Goal: Transaction & Acquisition: Purchase product/service

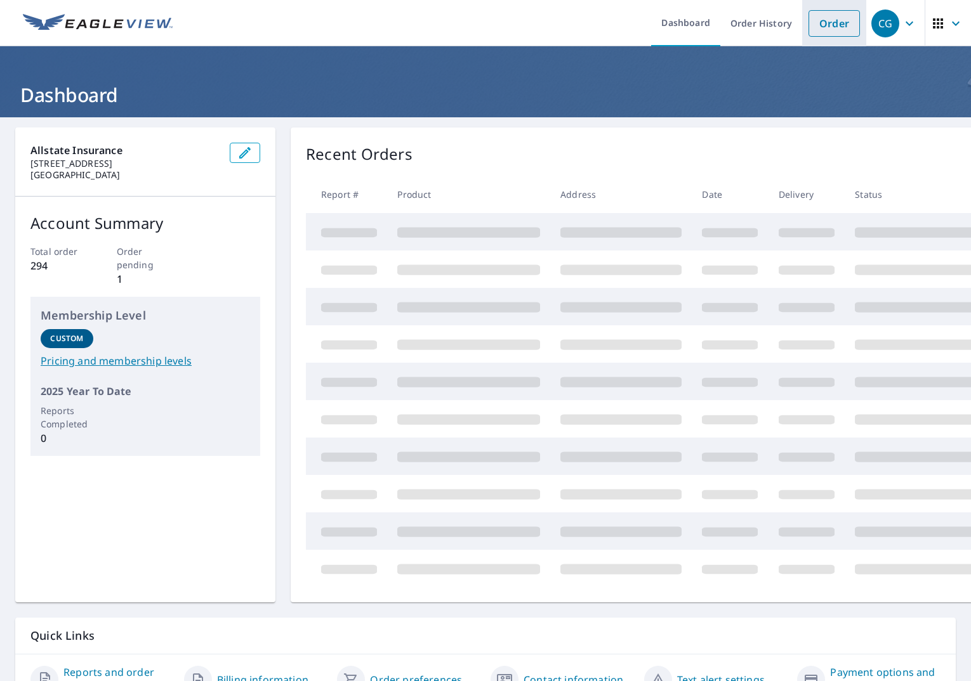
click at [827, 19] on link "Order" at bounding box center [833, 23] width 51 height 27
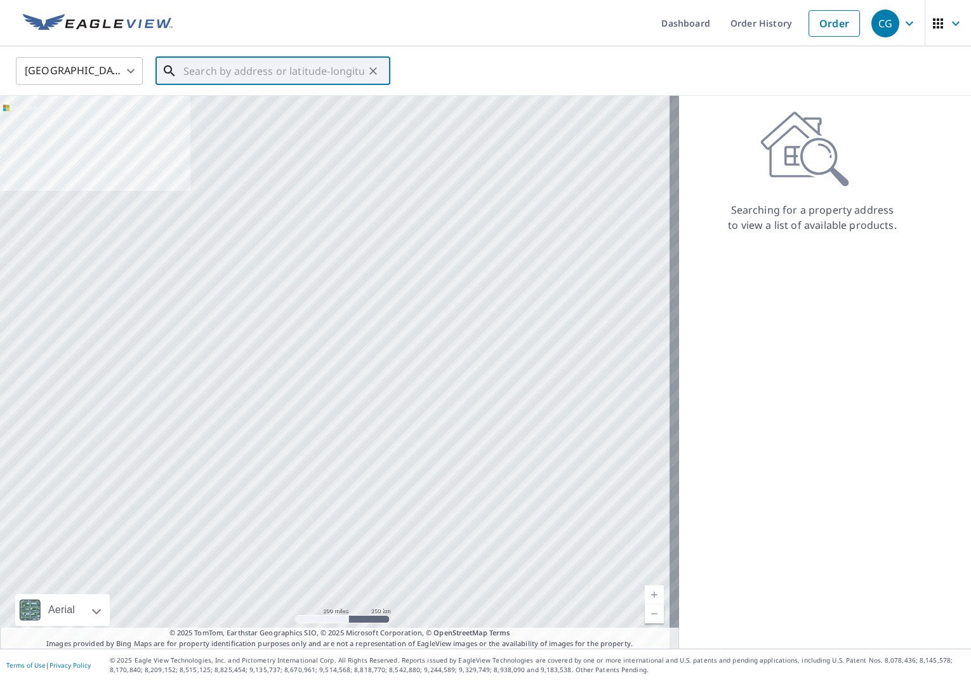
click at [274, 77] on input "text" at bounding box center [273, 71] width 181 height 36
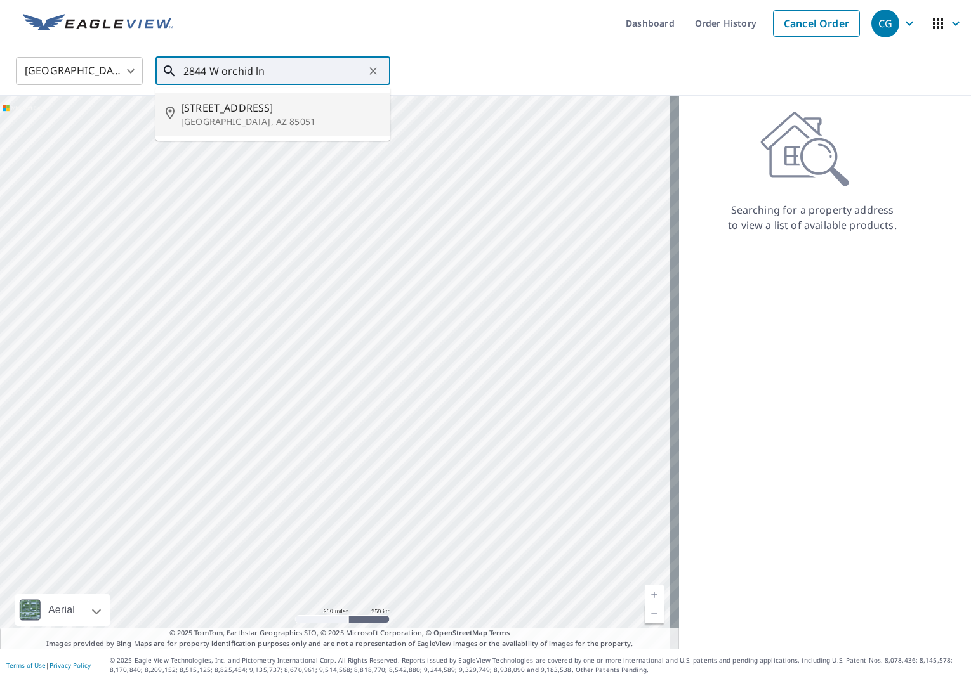
click at [204, 117] on p "[GEOGRAPHIC_DATA], AZ 85051" at bounding box center [280, 121] width 199 height 13
type input "[STREET_ADDRESS]"
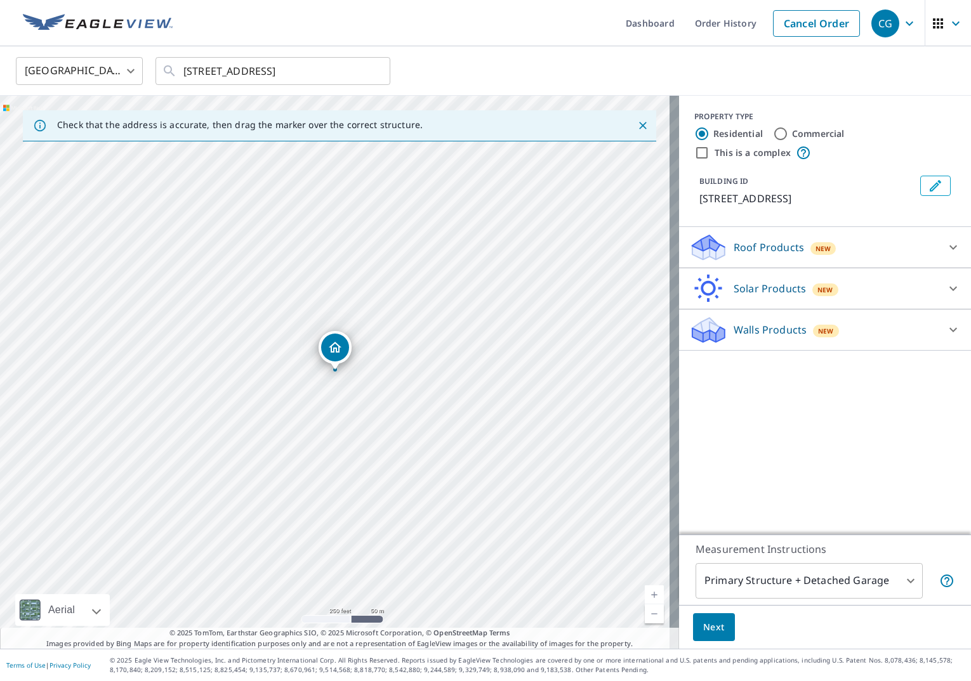
click at [774, 250] on p "Roof Products" at bounding box center [768, 247] width 70 height 15
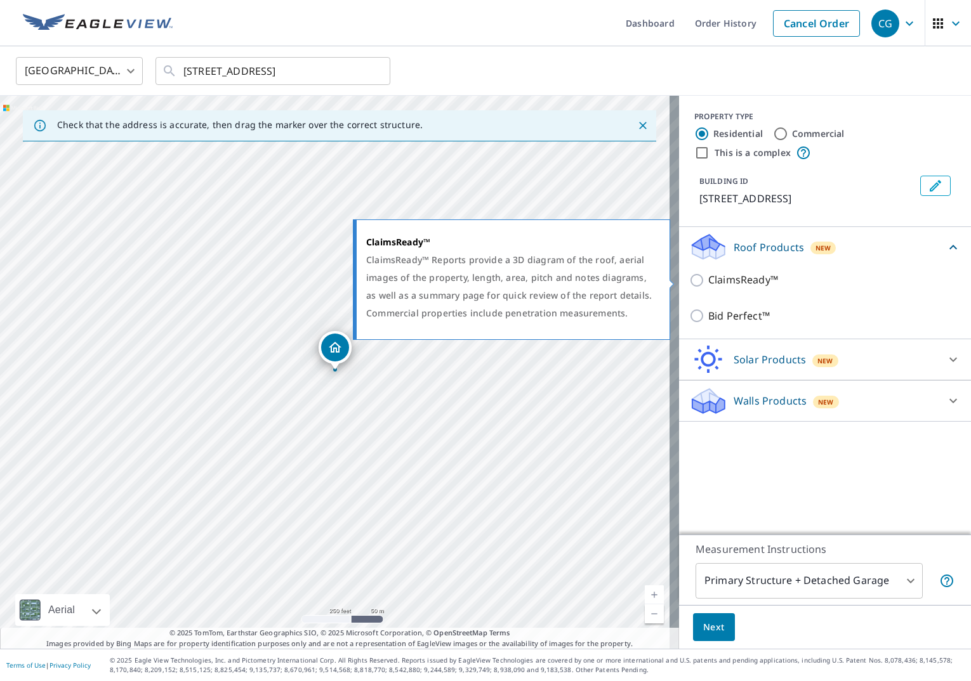
click at [692, 279] on input "ClaimsReady™" at bounding box center [698, 280] width 19 height 15
checkbox input "true"
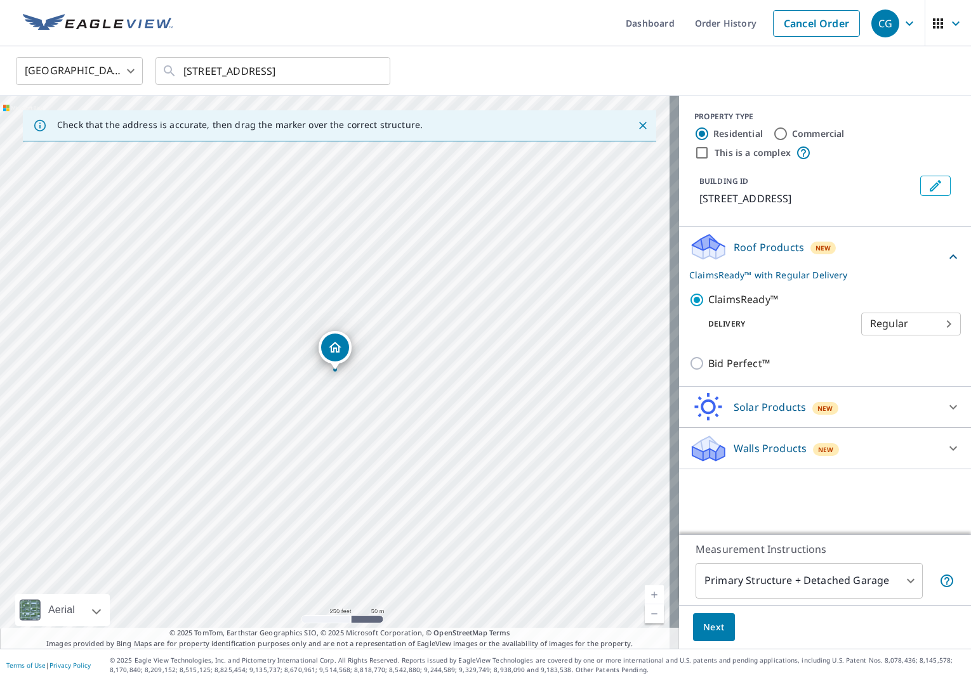
click at [703, 624] on span "Next" at bounding box center [714, 628] width 22 height 16
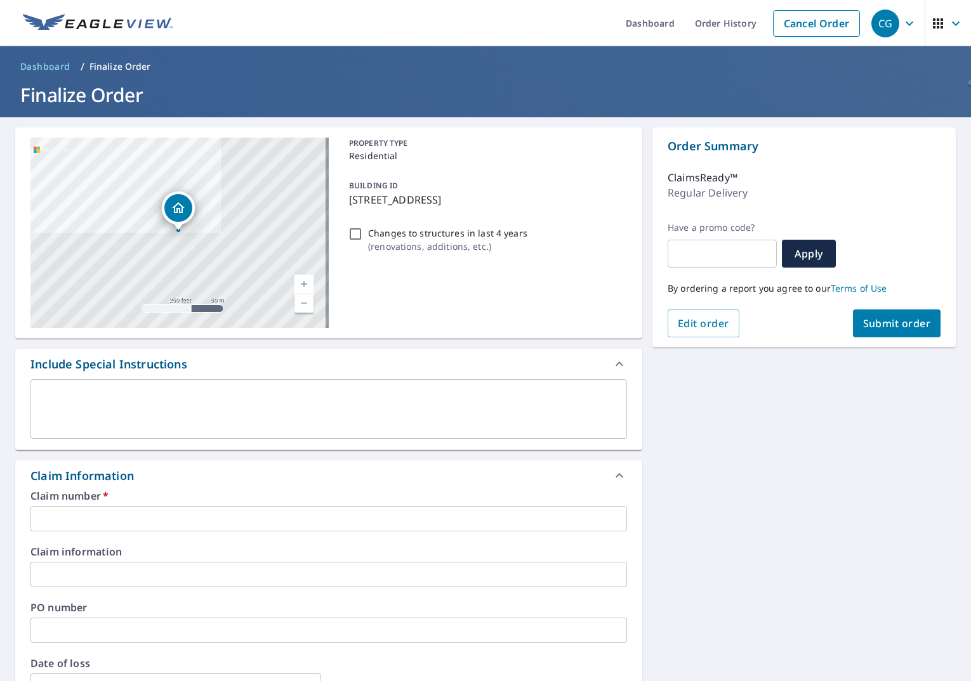
click at [320, 515] on input "text" at bounding box center [328, 518] width 596 height 25
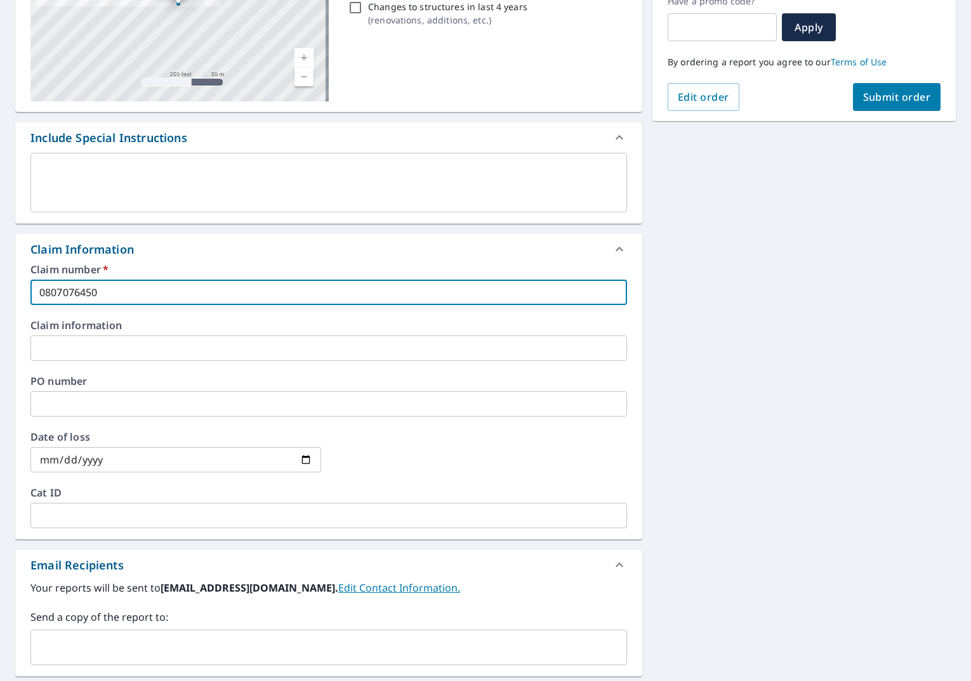
scroll to position [254, 0]
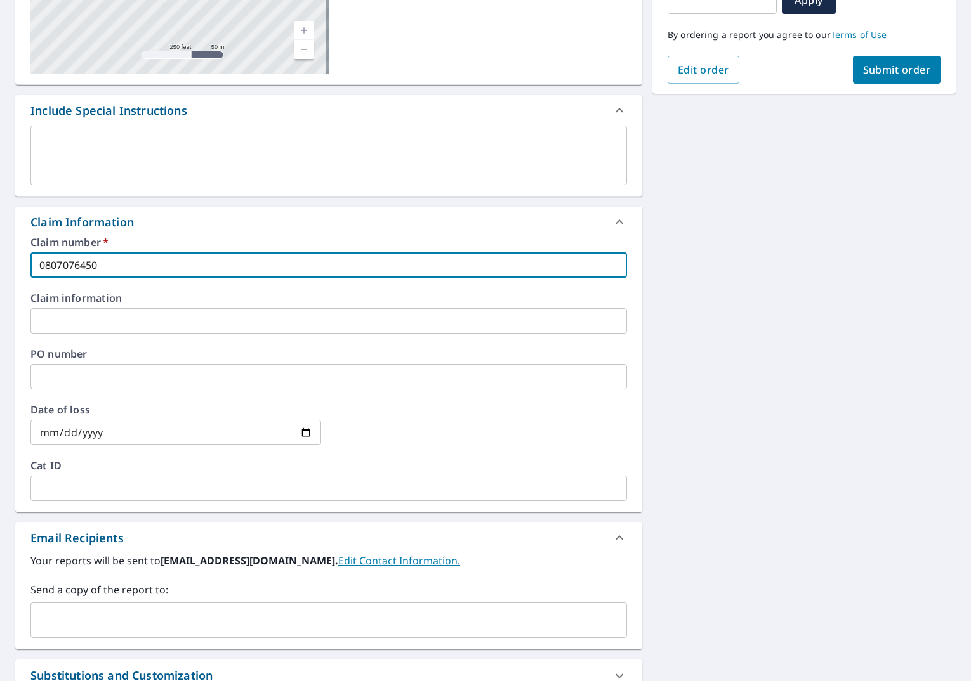
type input "0807076450"
click at [132, 428] on input "date" at bounding box center [175, 432] width 291 height 25
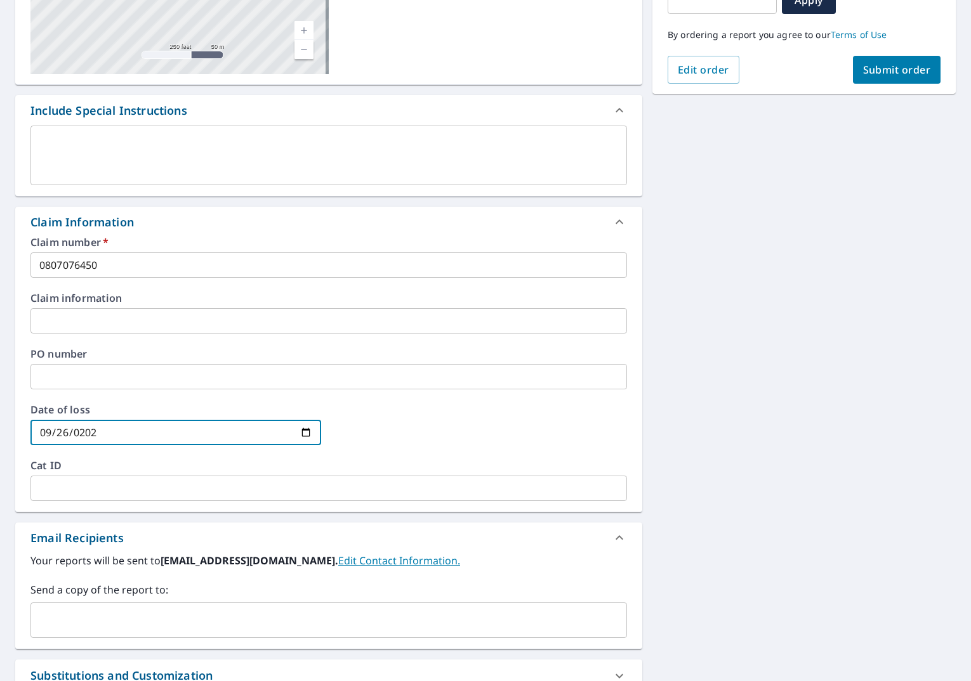
type input "[DATE]"
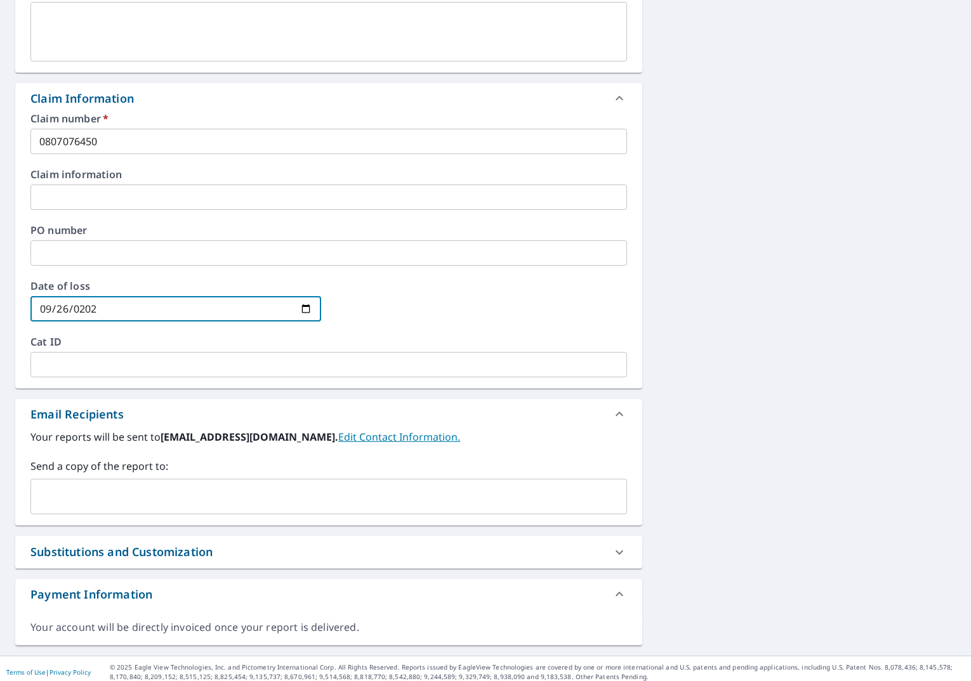
scroll to position [381, 0]
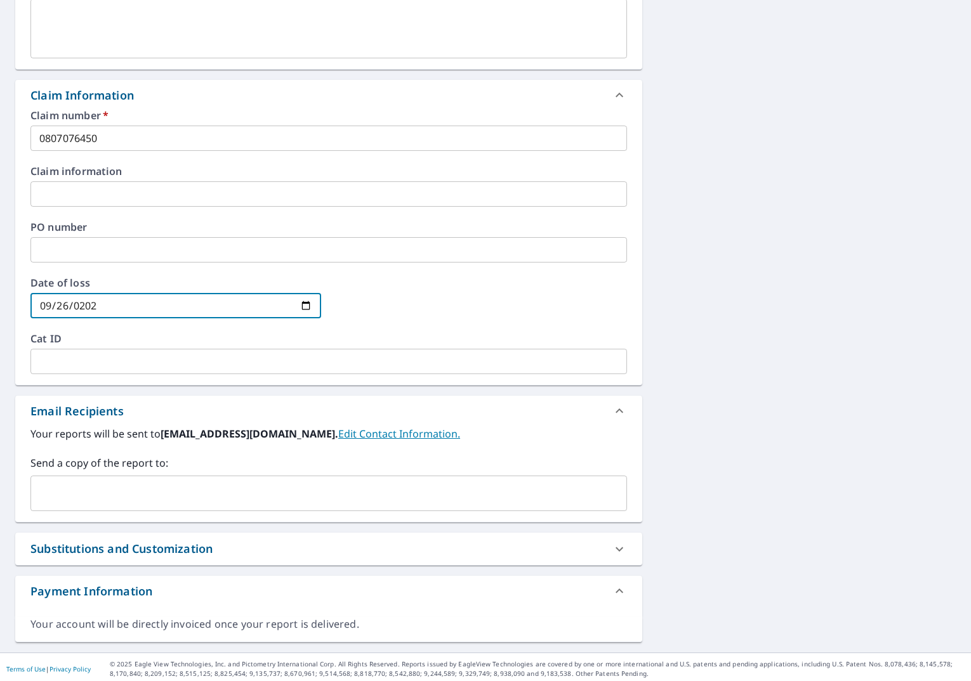
click at [279, 491] on input "text" at bounding box center [319, 494] width 566 height 24
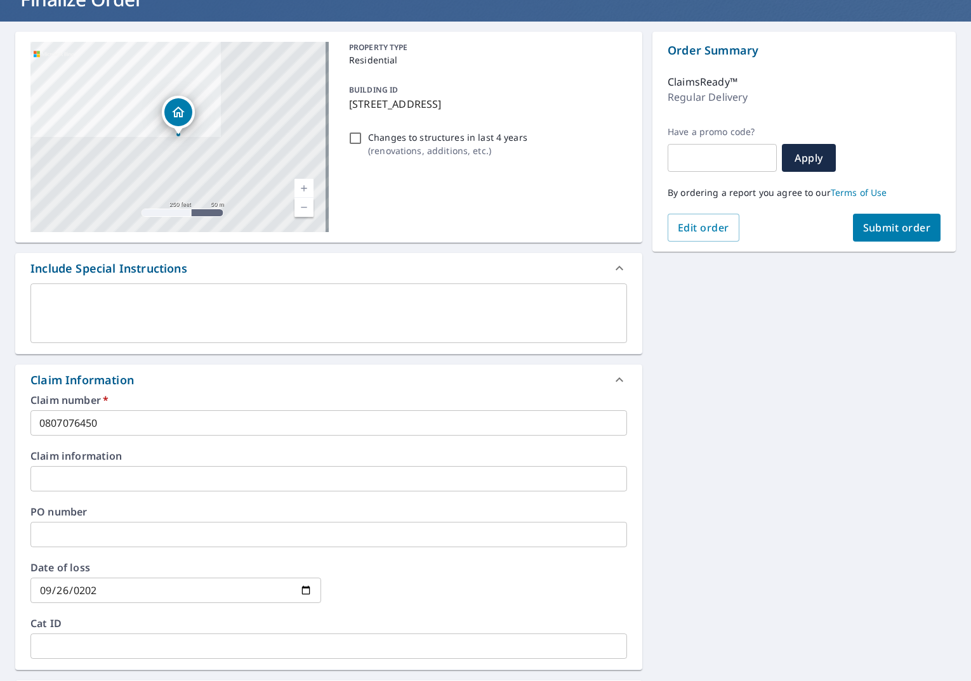
scroll to position [0, 0]
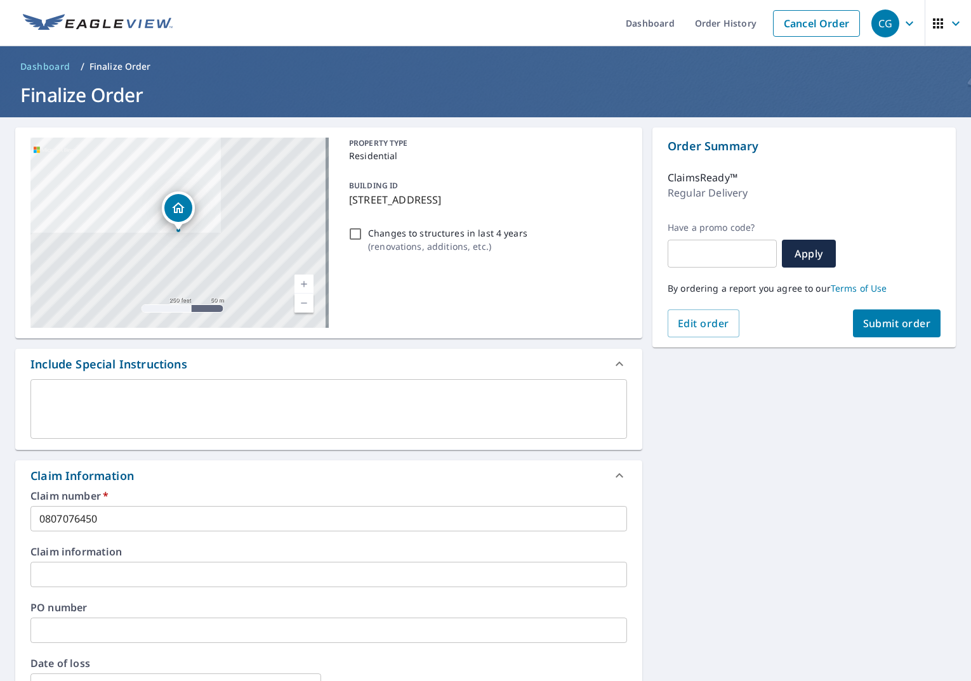
type input "[EMAIL_ADDRESS][DOMAIN_NAME]"
click at [870, 331] on button "Submit order" at bounding box center [897, 324] width 88 height 28
